Goal: Task Accomplishment & Management: Use online tool/utility

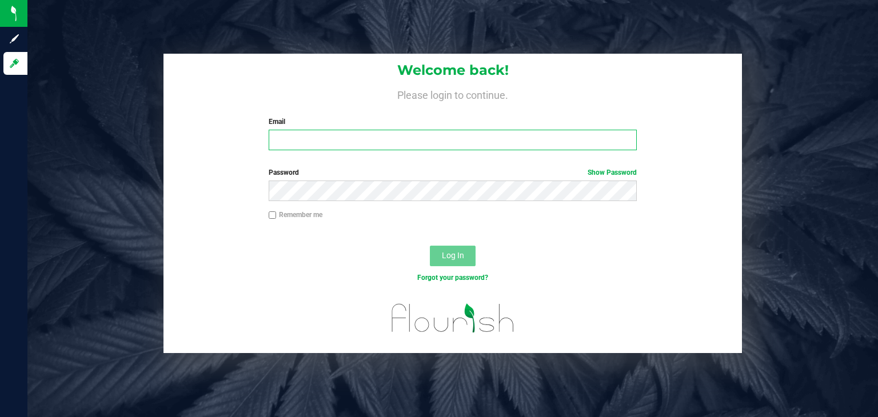
type input "[PERSON_NAME][EMAIL_ADDRESS][DOMAIN_NAME]"
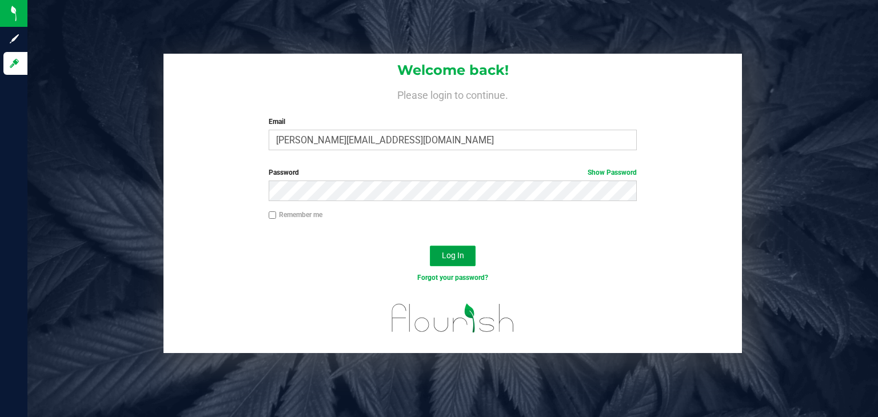
click at [444, 248] on button "Log In" at bounding box center [453, 256] width 46 height 21
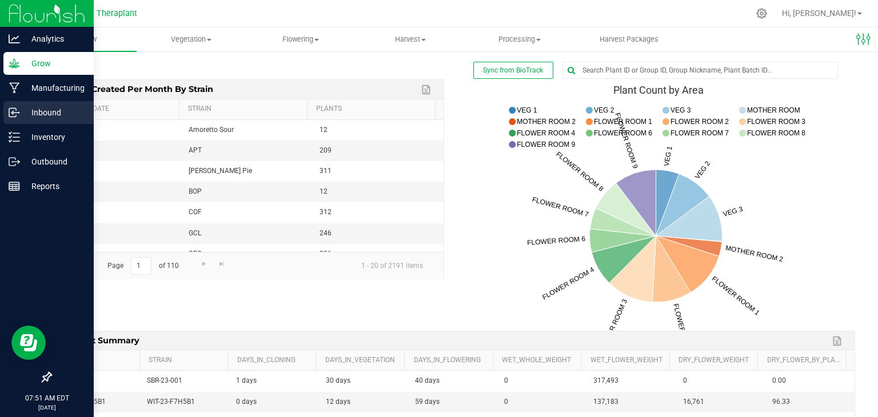
click at [43, 125] on link "Inbound" at bounding box center [47, 113] width 94 height 25
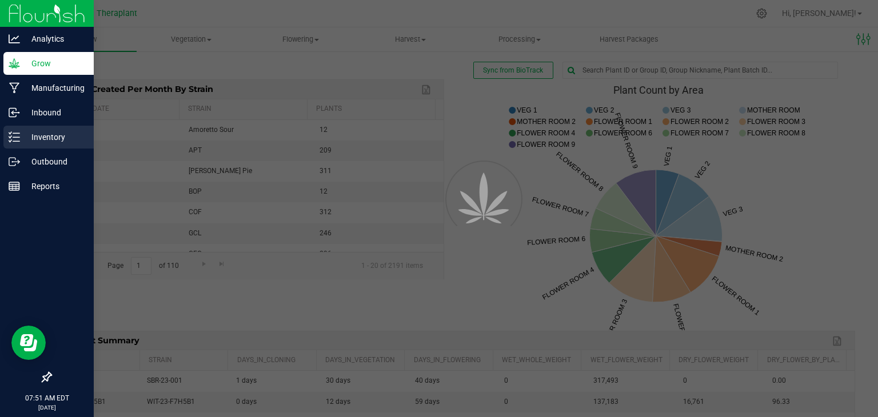
click at [43, 137] on p "Inventory" at bounding box center [54, 137] width 69 height 14
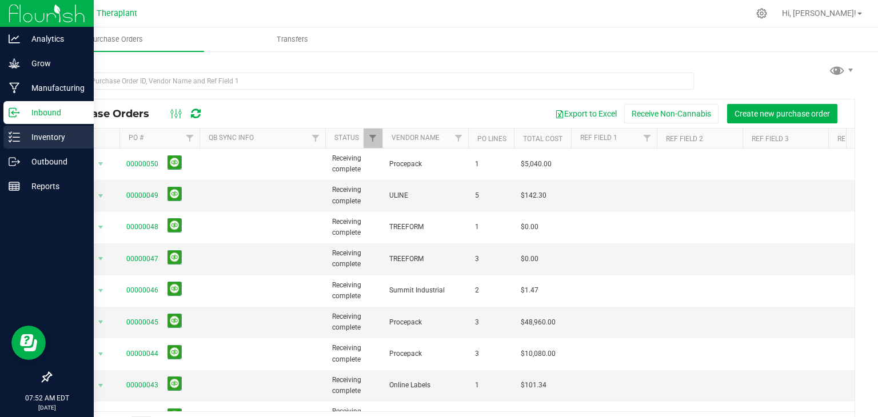
click at [18, 139] on icon at bounding box center [14, 137] width 11 height 11
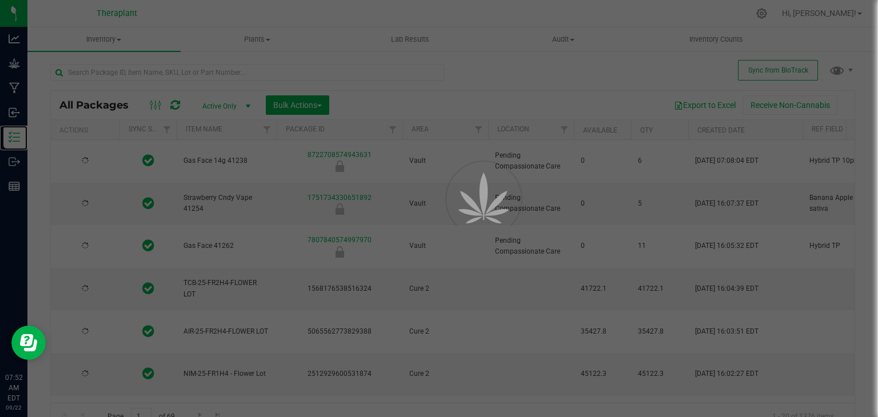
type input "[DATE]"
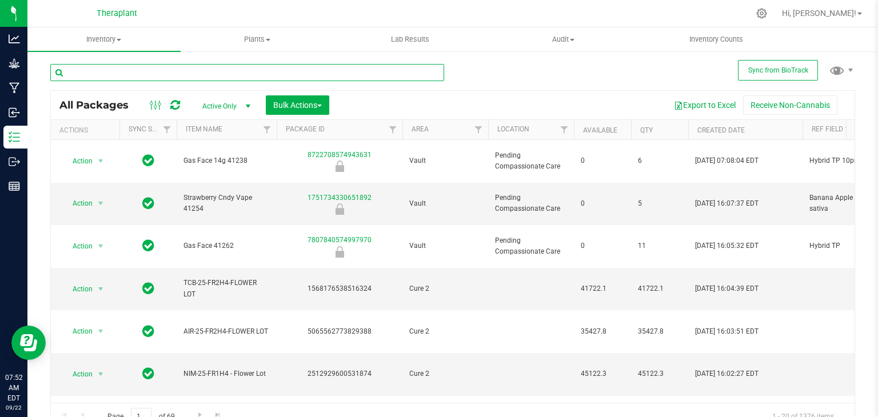
click at [196, 77] on input "text" at bounding box center [247, 72] width 394 height 17
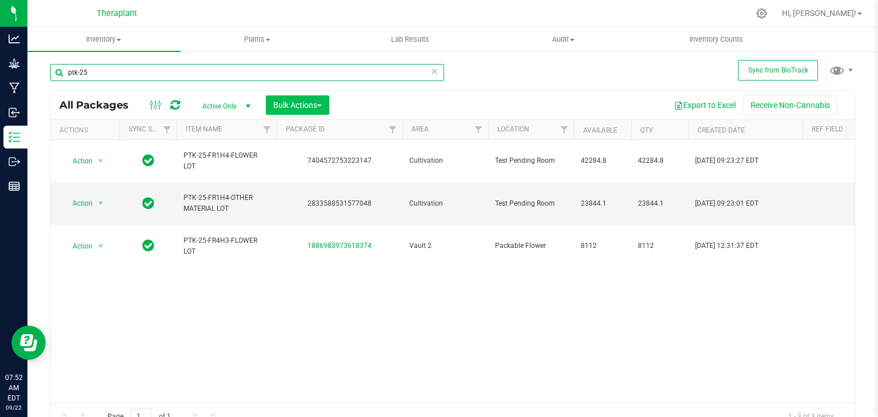
type input "ptk-25"
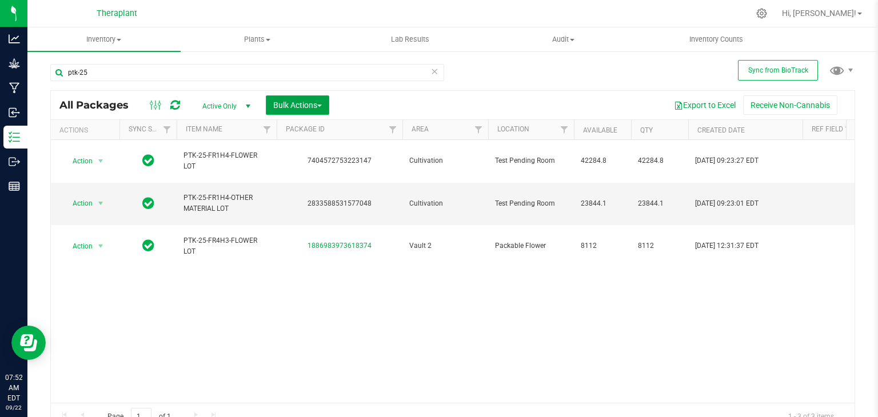
click at [291, 101] on span "Bulk Actions" at bounding box center [297, 105] width 49 height 9
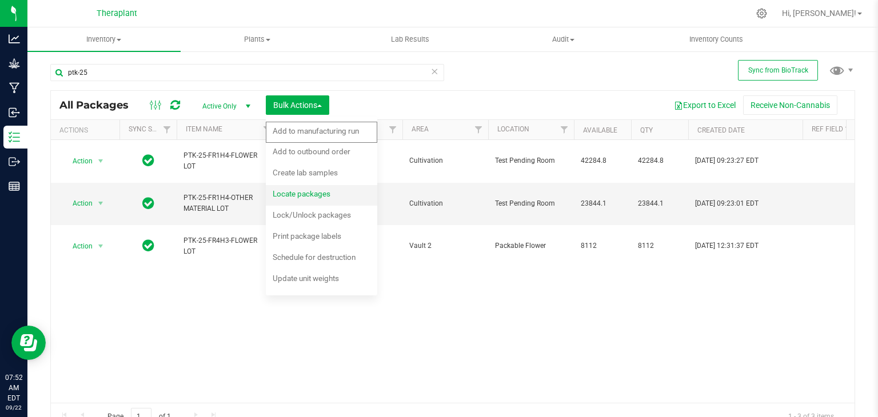
click at [295, 195] on span "Locate packages" at bounding box center [302, 193] width 58 height 9
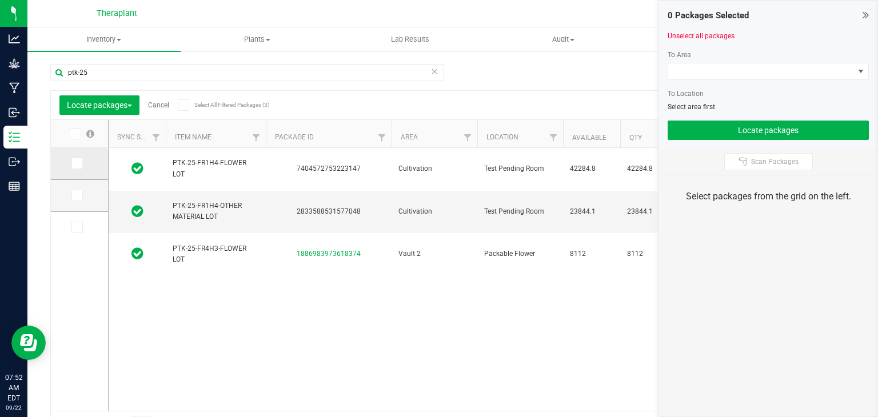
click at [78, 164] on icon at bounding box center [76, 164] width 7 height 0
click at [0, 0] on input "checkbox" at bounding box center [0, 0] width 0 height 0
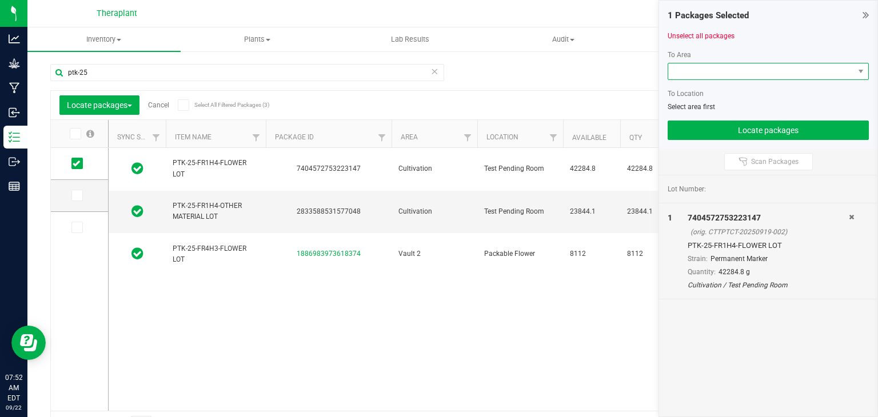
click at [748, 75] on span at bounding box center [761, 71] width 186 height 16
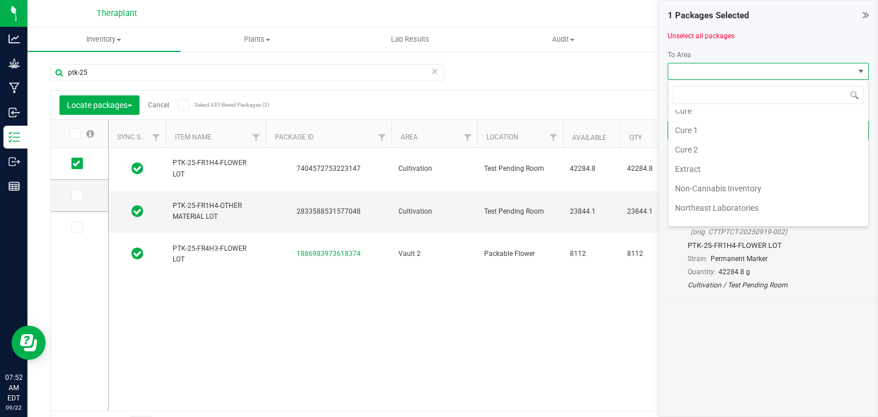
scroll to position [87, 0]
click at [684, 151] on li "Cure 2" at bounding box center [768, 149] width 200 height 19
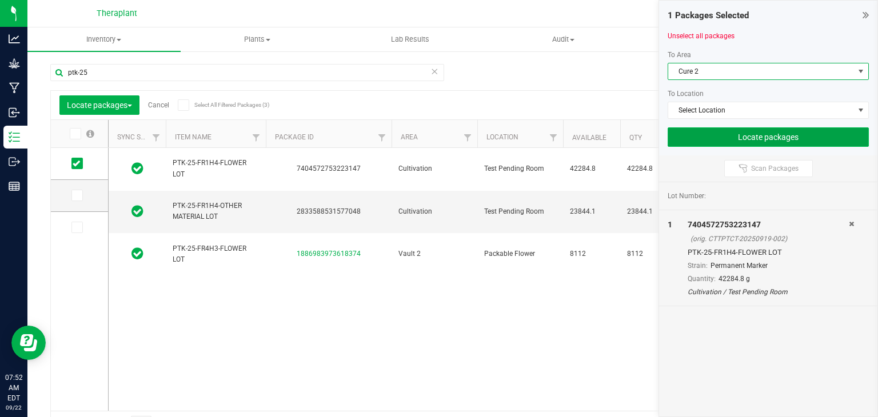
click at [695, 138] on button "Locate packages" at bounding box center [768, 136] width 201 height 19
